Goal: Check status: Check status

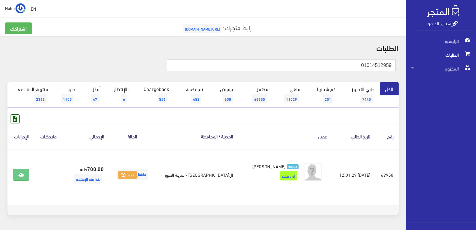
drag, startPoint x: 328, startPoint y: 64, endPoint x: 456, endPoint y: 53, distance: 128.3
click at [456, 53] on div "إسدال اند مور الرئيسية الطلبات المخزون" at bounding box center [238, 124] width 476 height 249
paste input "118433265"
type input "01118433265"
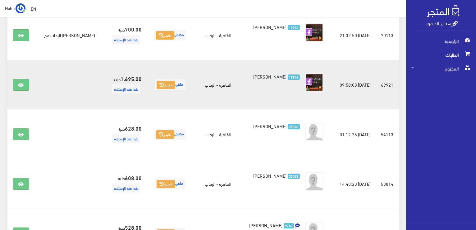
scroll to position [124, 0]
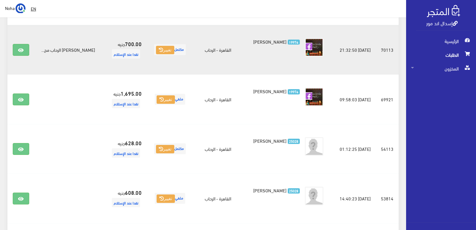
click at [261, 59] on ul "19976 [PERSON_NAME]" at bounding box center [284, 47] width 87 height 29
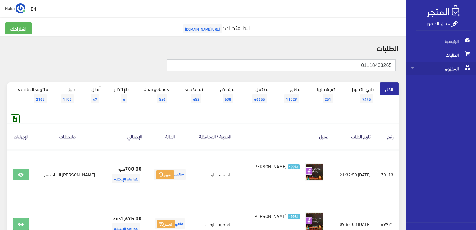
scroll to position [0, 0]
drag, startPoint x: 469, startPoint y: 75, endPoint x: 458, endPoint y: 66, distance: 14.0
paste input "01020743762"
drag, startPoint x: 332, startPoint y: 70, endPoint x: 435, endPoint y: 51, distance: 104.9
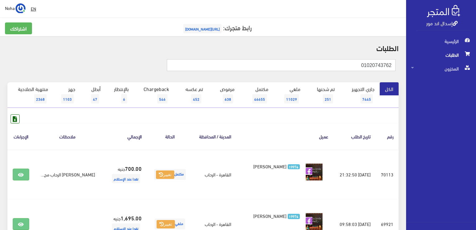
paste input "0102643377"
type input "01026433772"
drag, startPoint x: 341, startPoint y: 65, endPoint x: 350, endPoint y: 56, distance: 12.8
click at [344, 62] on input "01026433772" at bounding box center [281, 65] width 229 height 12
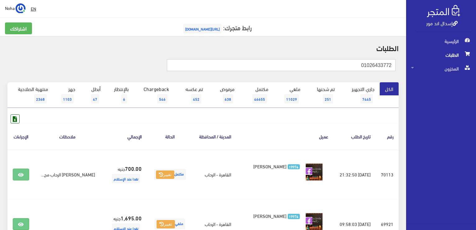
click at [260, 69] on input "01026433772" at bounding box center [281, 65] width 229 height 12
